Goal: Task Accomplishment & Management: Complete application form

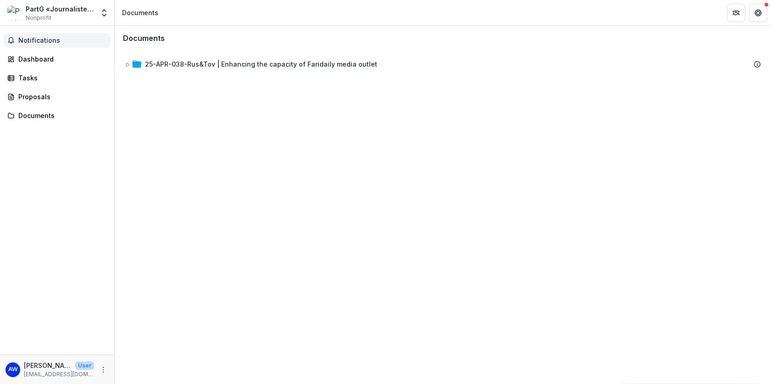
click at [43, 36] on button "Notifications" at bounding box center [57, 40] width 107 height 15
click at [39, 61] on div "Dashboard" at bounding box center [60, 59] width 85 height 10
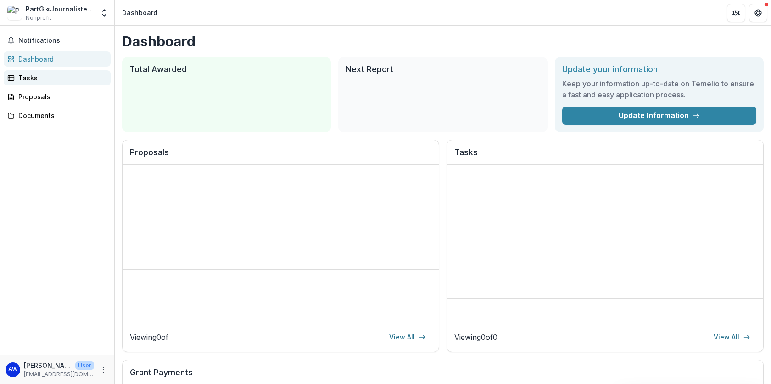
click at [33, 83] on link "Tasks" at bounding box center [57, 77] width 107 height 15
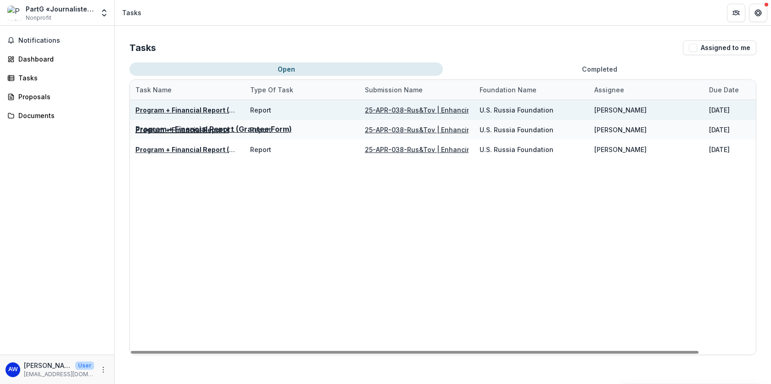
click at [199, 114] on div "Program + Financial Report (Grantee Form)" at bounding box center [187, 110] width 104 height 10
click at [192, 112] on u "Program + Financial Report (Grantee Form)" at bounding box center [205, 110] width 141 height 8
